Goal: Information Seeking & Learning: Learn about a topic

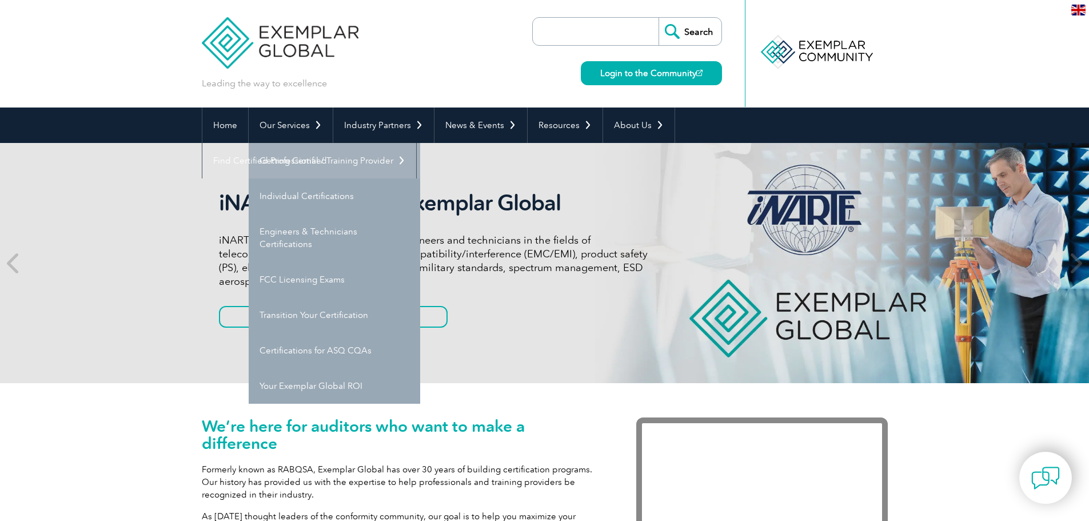
click at [298, 157] on link "Getting Certified" at bounding box center [335, 160] width 172 height 35
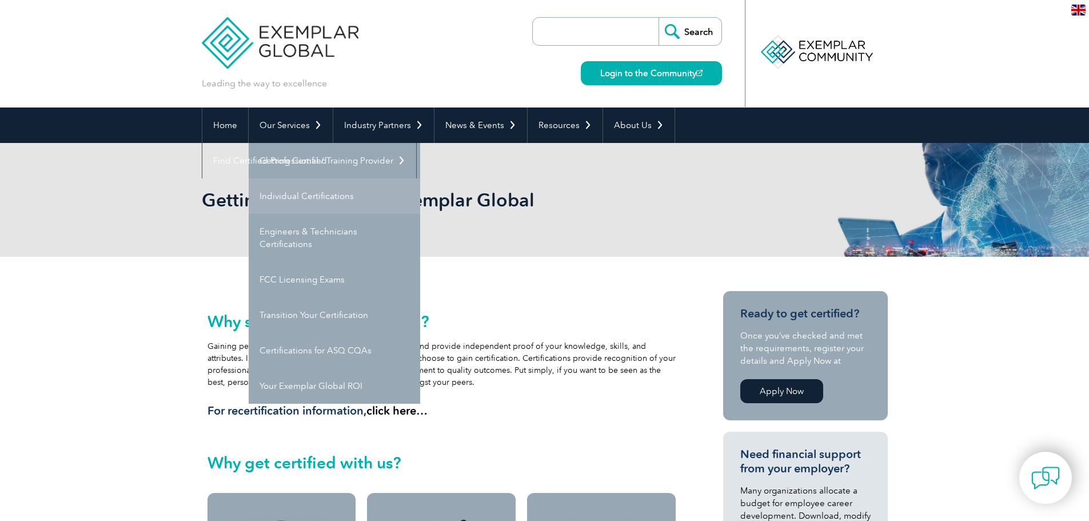
click at [298, 189] on link "Individual Certifications" at bounding box center [335, 195] width 172 height 35
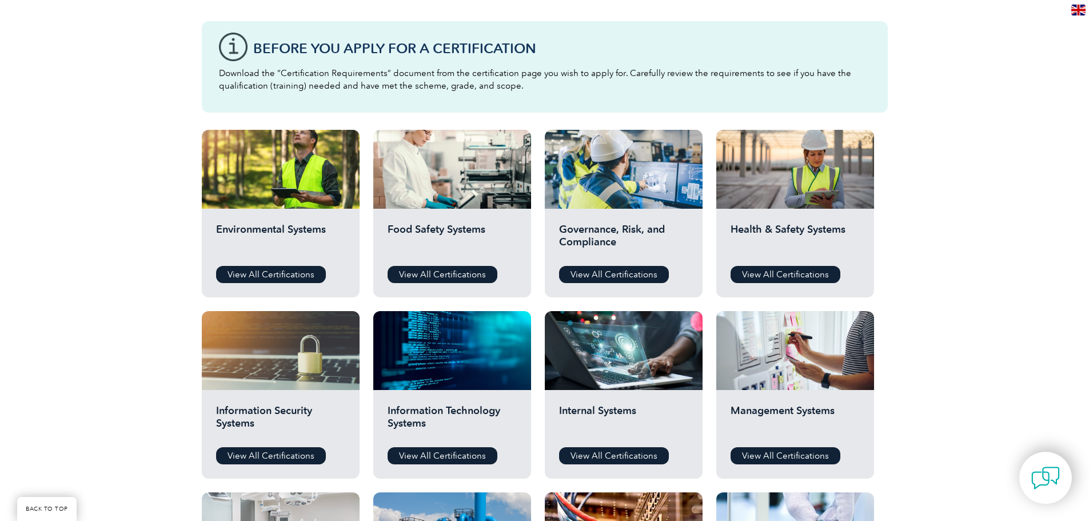
scroll to position [340, 0]
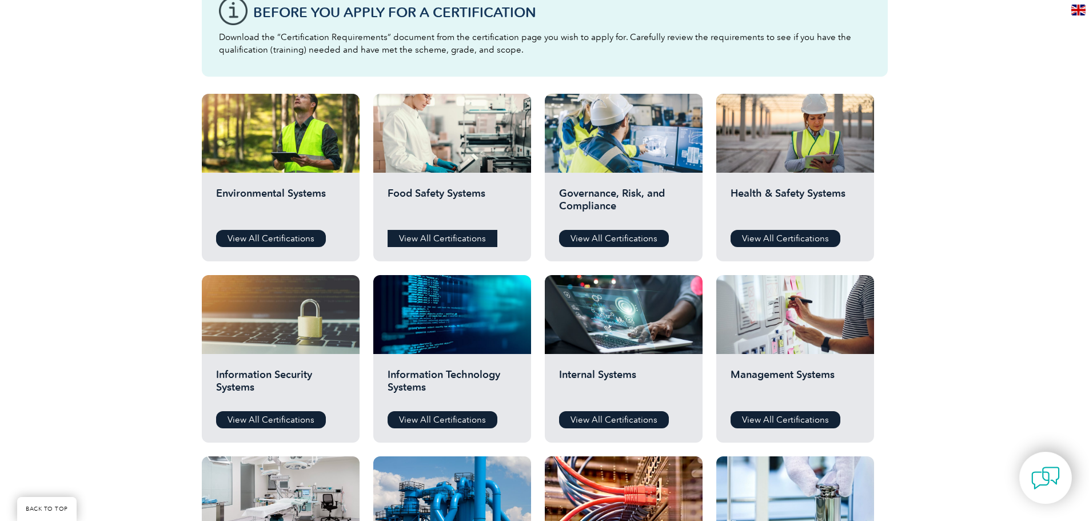
click at [437, 232] on link "View All Certifications" at bounding box center [443, 238] width 110 height 17
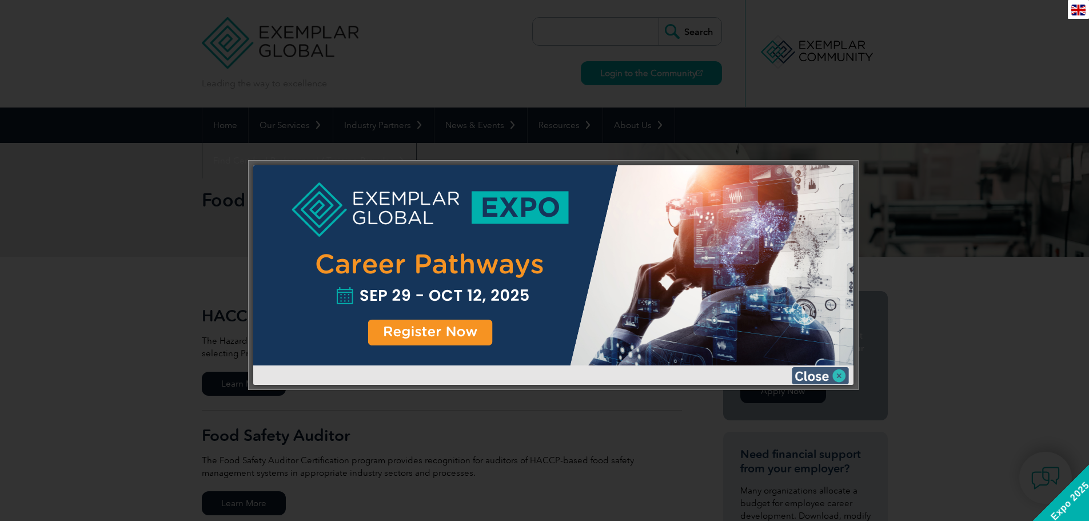
click at [815, 374] on img at bounding box center [820, 375] width 57 height 17
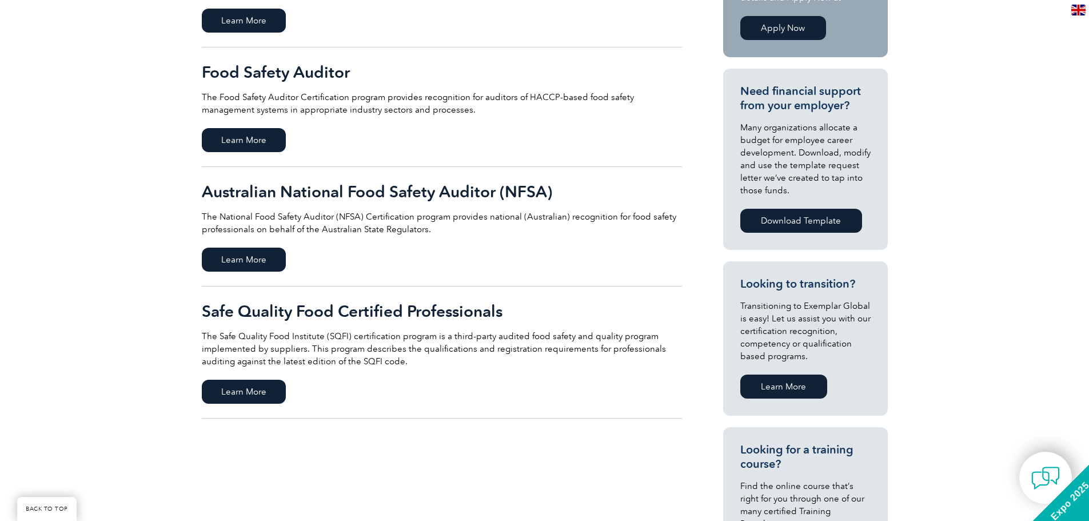
scroll to position [367, 0]
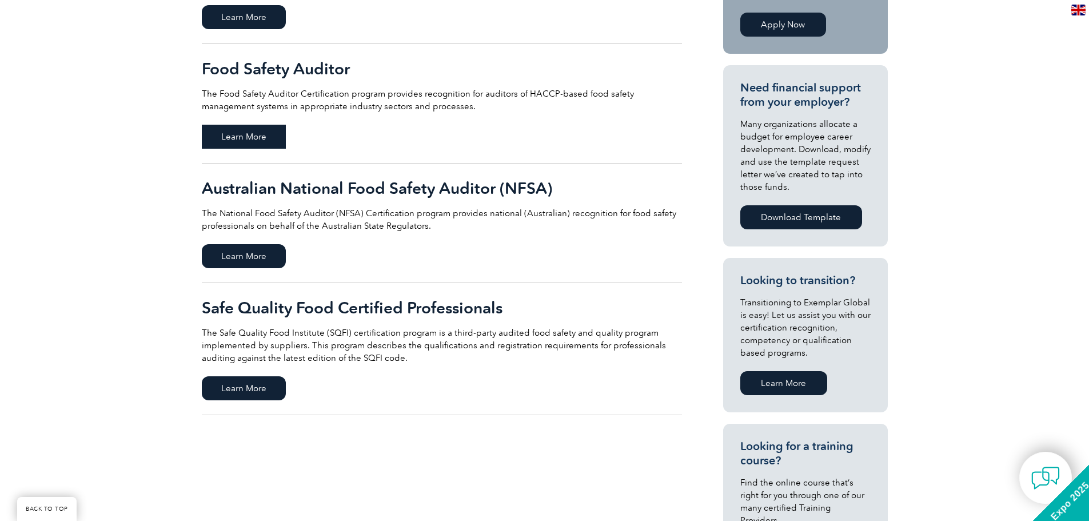
click at [242, 138] on span "Learn More" at bounding box center [244, 137] width 84 height 24
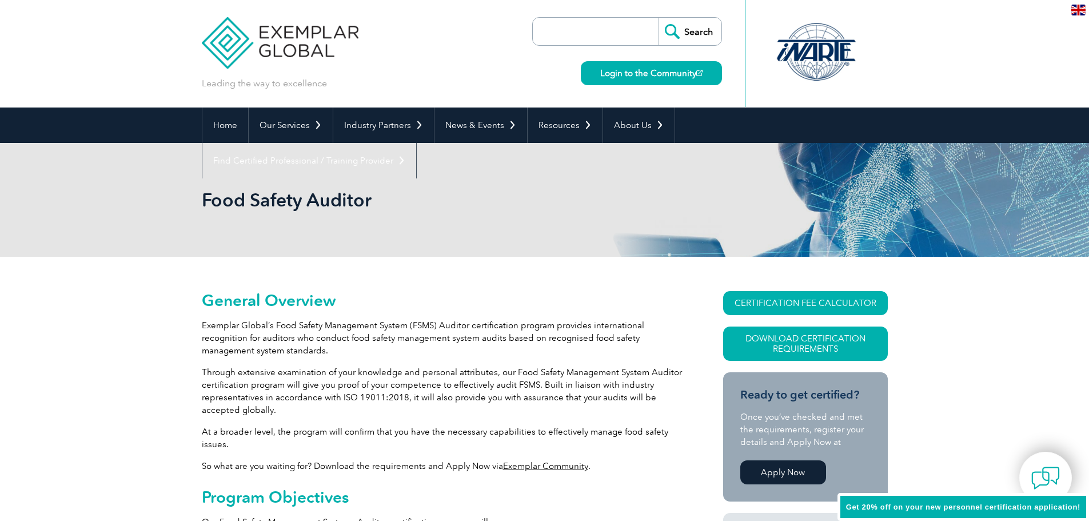
scroll to position [132, 0]
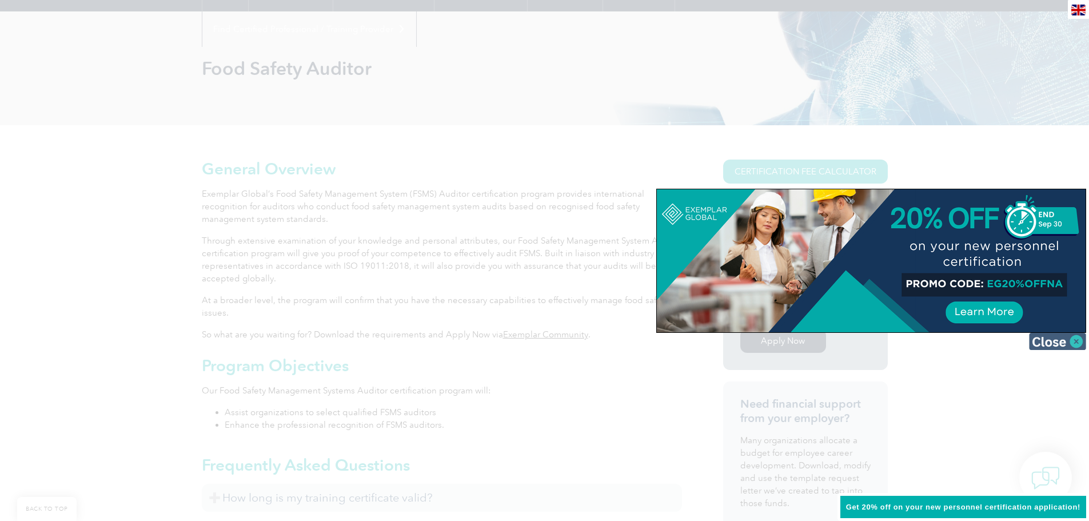
click at [1049, 344] on img at bounding box center [1057, 341] width 57 height 17
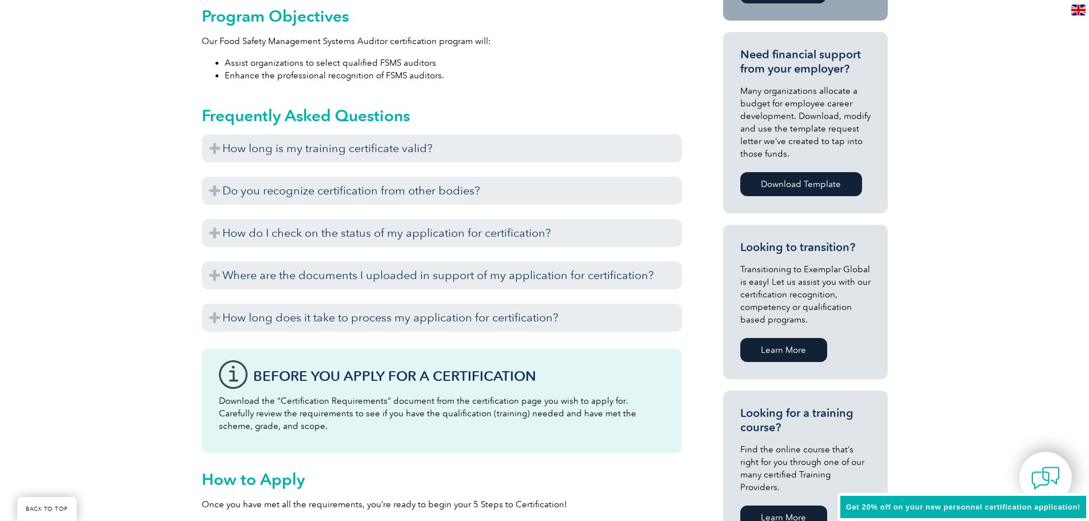
scroll to position [521, 0]
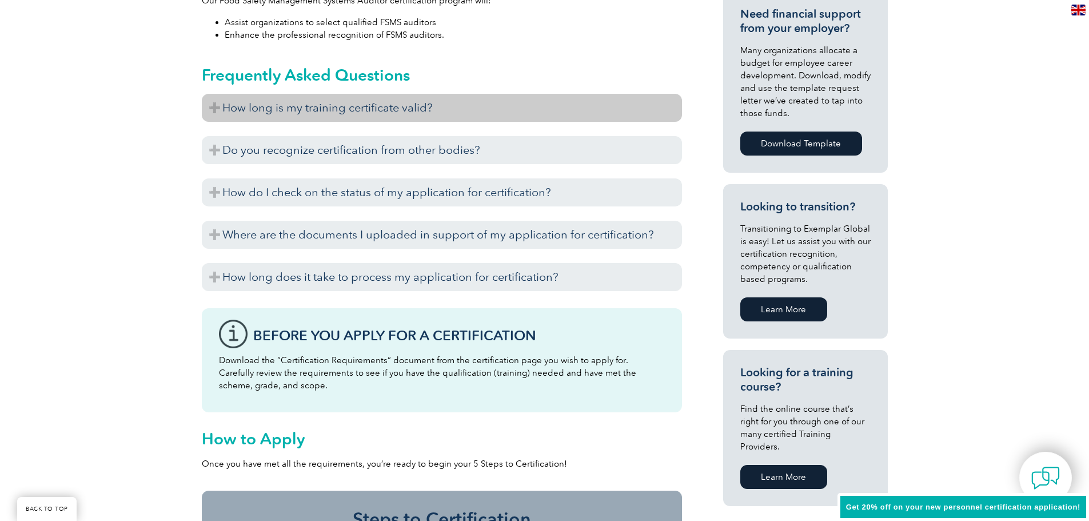
click at [469, 111] on h3 "How long is my training certificate valid?" at bounding box center [442, 108] width 480 height 28
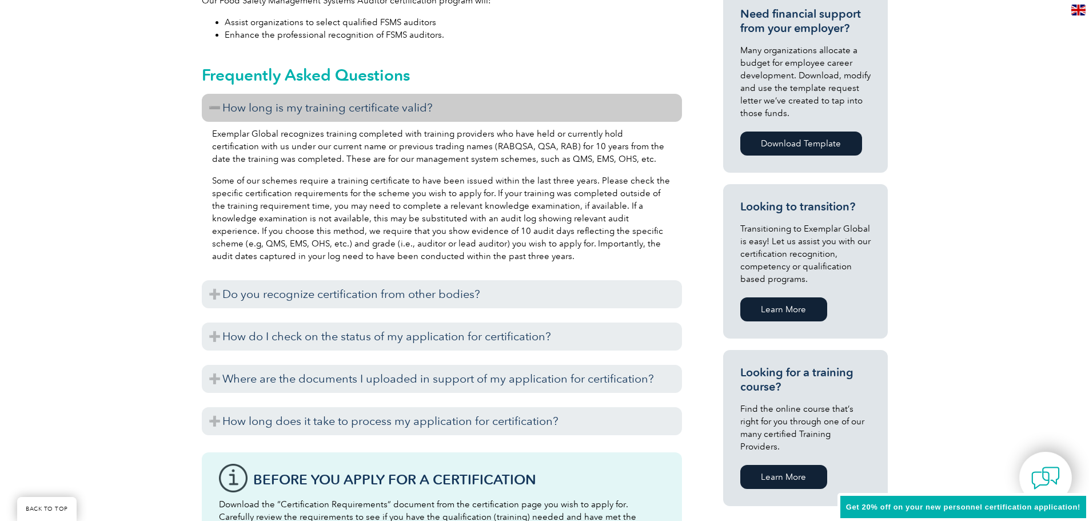
click at [469, 111] on h3 "How long is my training certificate valid?" at bounding box center [442, 108] width 480 height 28
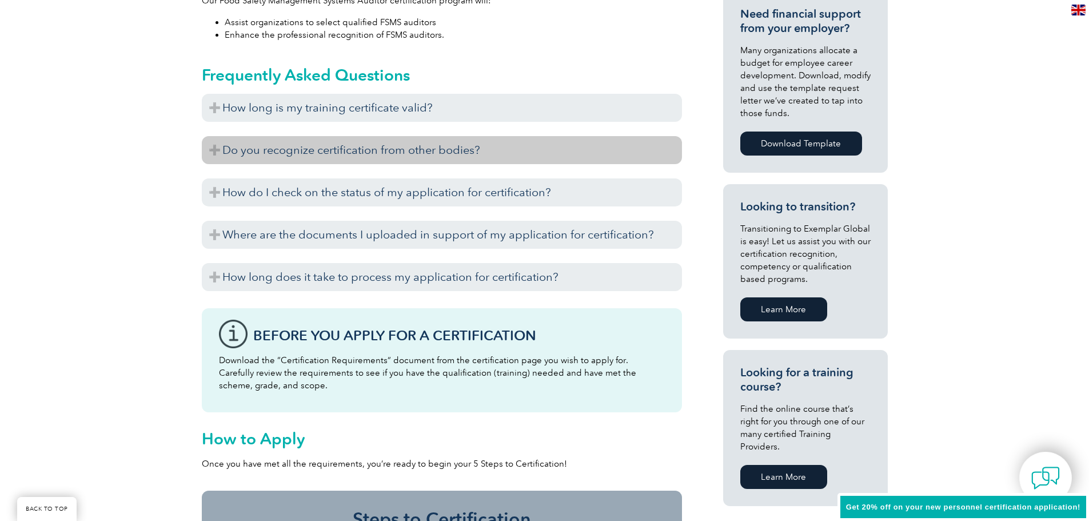
click at [465, 153] on h3 "Do you recognize certification from other bodies?" at bounding box center [442, 150] width 480 height 28
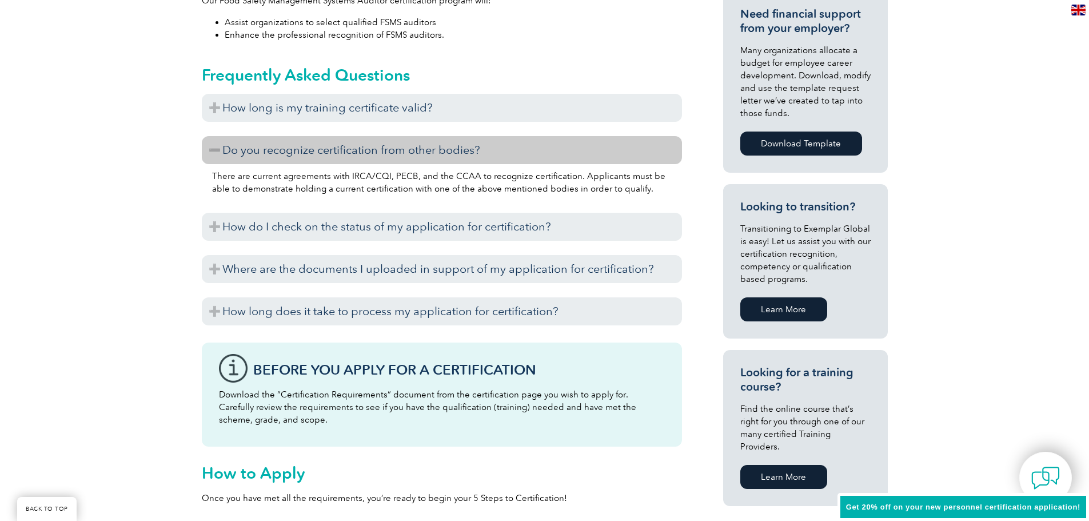
click at [465, 153] on h3 "Do you recognize certification from other bodies?" at bounding box center [442, 150] width 480 height 28
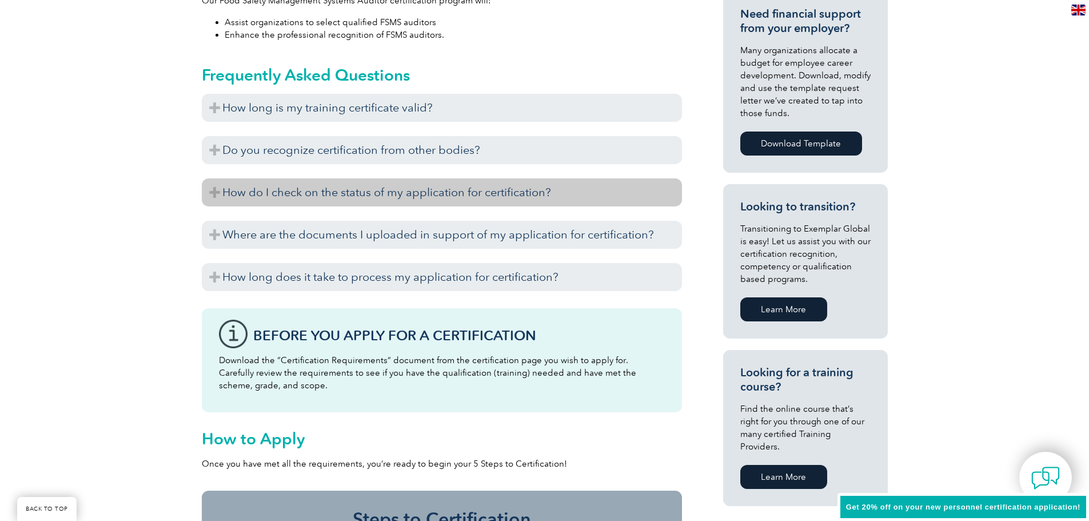
click at [464, 185] on h3 "How do I check on the status of my application for certification?" at bounding box center [442, 192] width 480 height 28
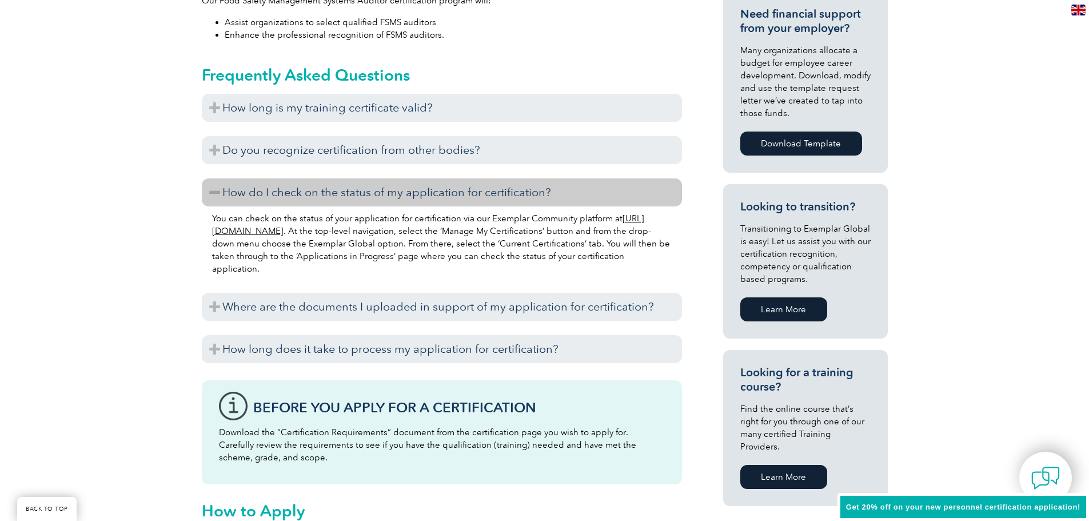
click at [464, 185] on h3 "How do I check on the status of my application for certification?" at bounding box center [442, 192] width 480 height 28
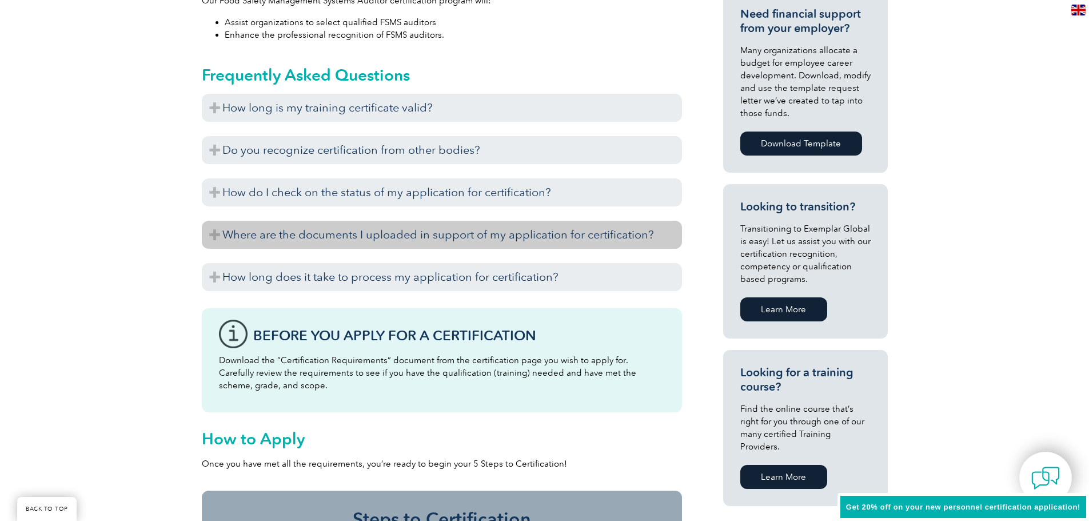
click at [463, 228] on h3 "Where are the documents I uploaded in support of my application for certificati…" at bounding box center [442, 235] width 480 height 28
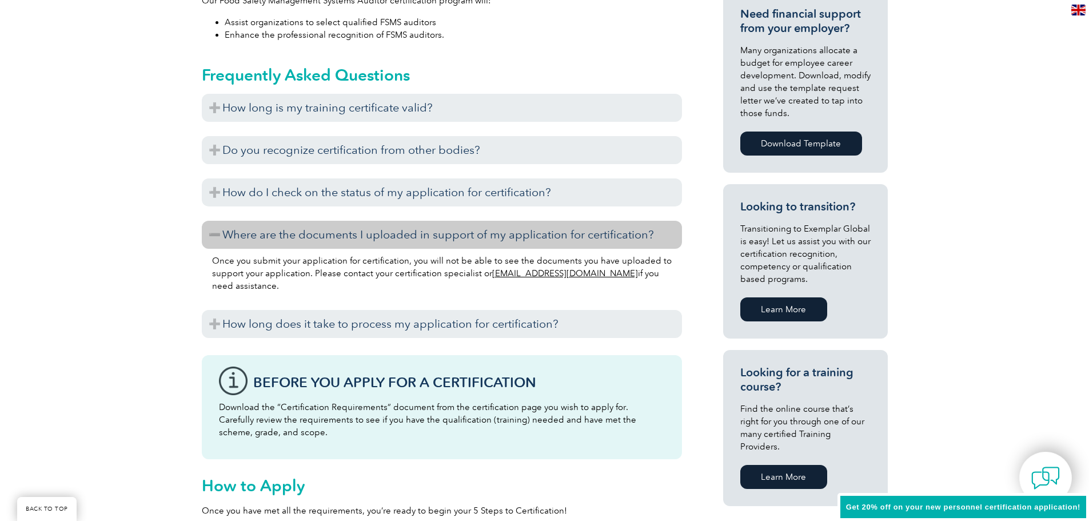
click at [463, 228] on h3 "Where are the documents I uploaded in support of my application for certificati…" at bounding box center [442, 235] width 480 height 28
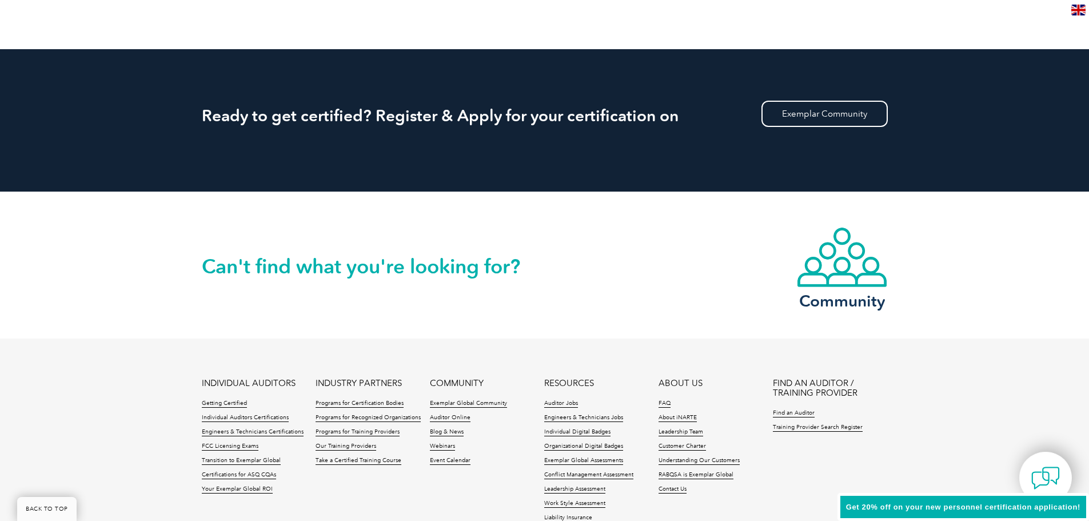
scroll to position [0, 0]
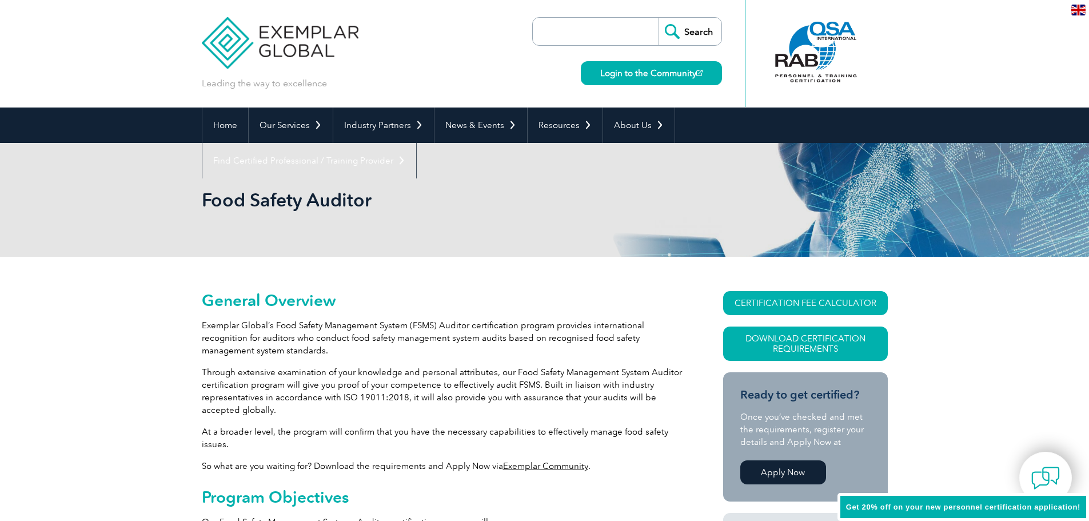
click at [233, 42] on img at bounding box center [280, 34] width 157 height 69
